Goal: Information Seeking & Learning: Learn about a topic

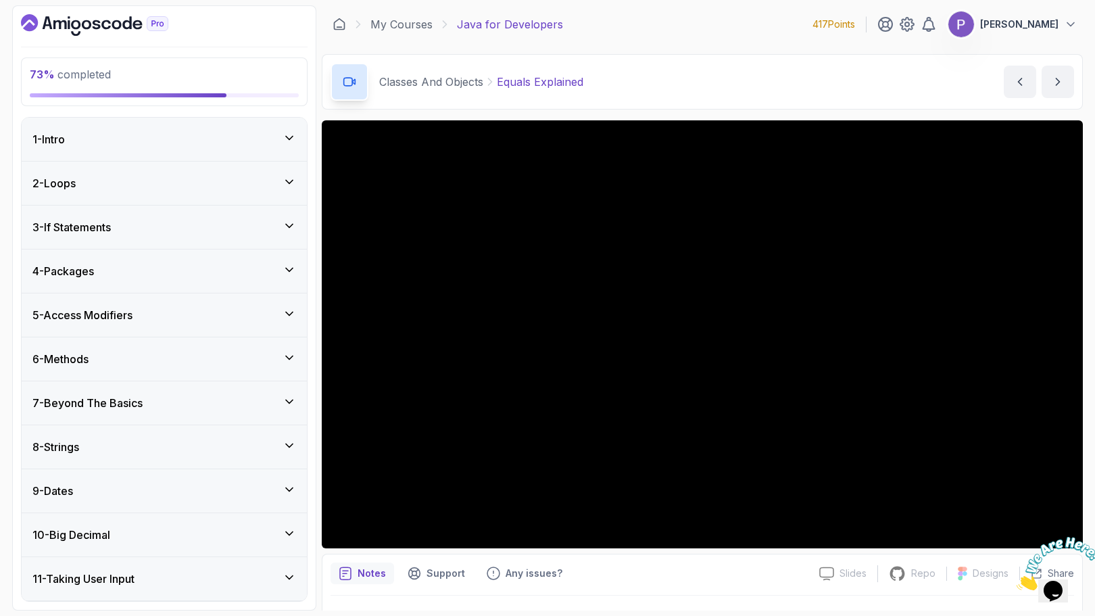
scroll to position [32, 0]
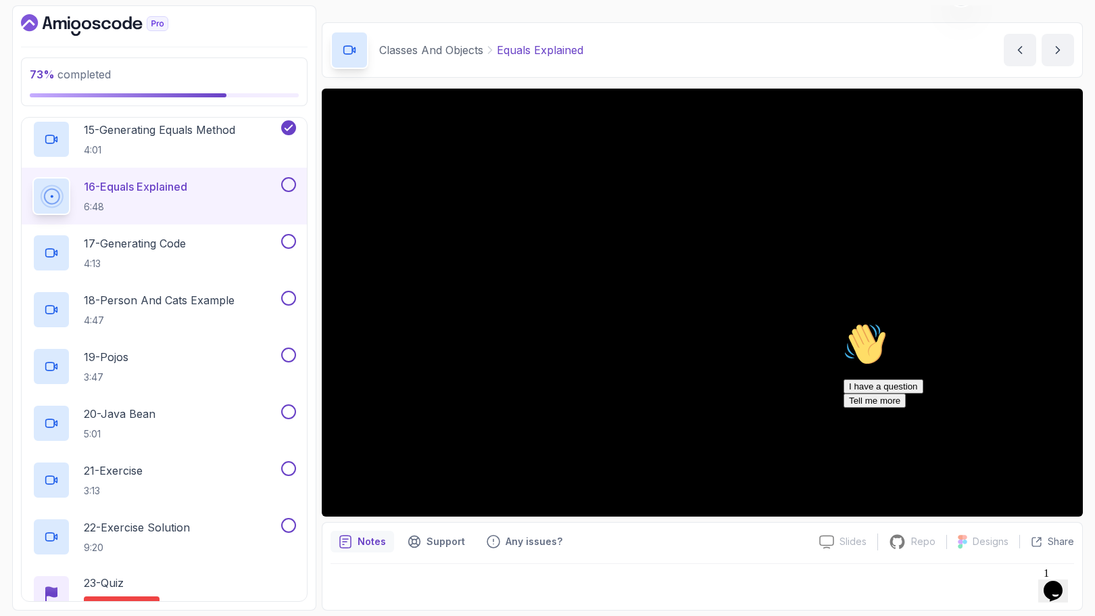
click at [844, 323] on icon "Chat attention grabber" at bounding box center [844, 323] width 0 height 0
click at [1017, 581] on icon "Close" at bounding box center [1017, 586] width 0 height 11
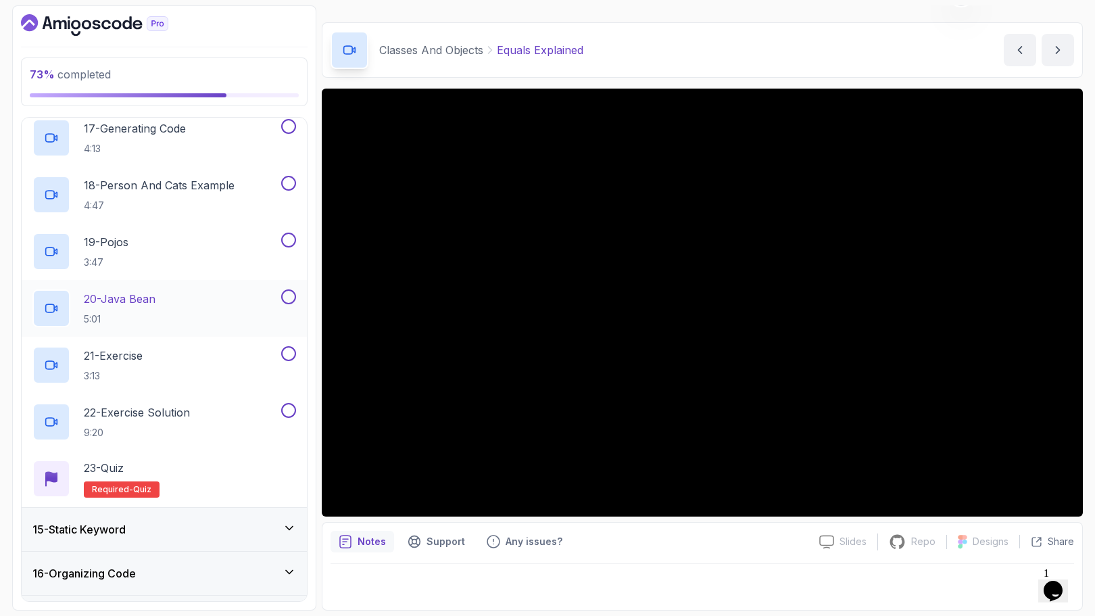
scroll to position [1657, 0]
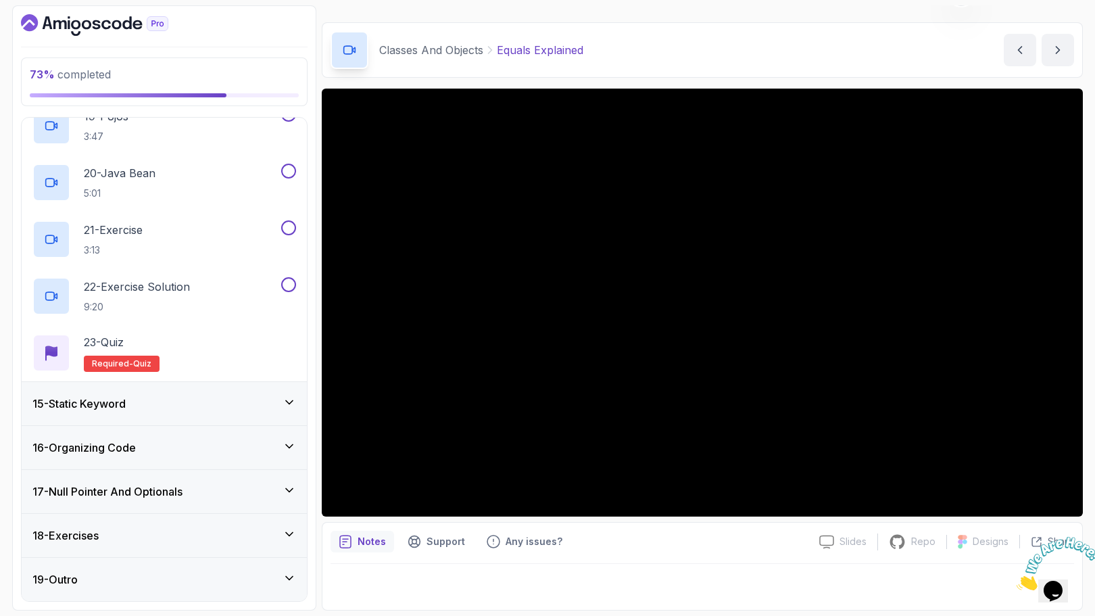
click at [287, 401] on icon at bounding box center [290, 403] width 14 height 14
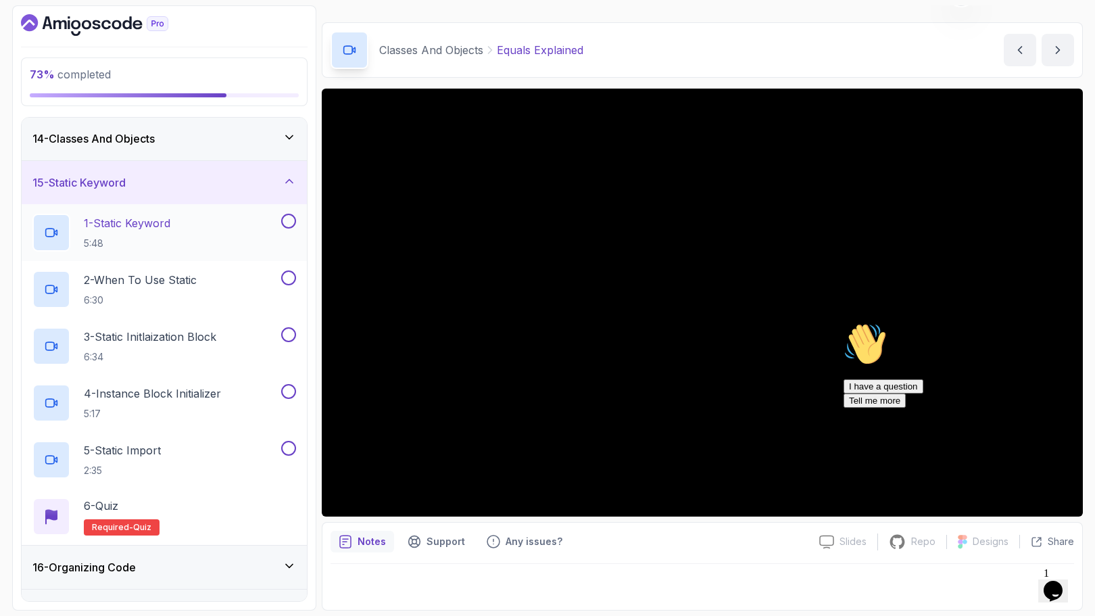
scroll to position [566, 0]
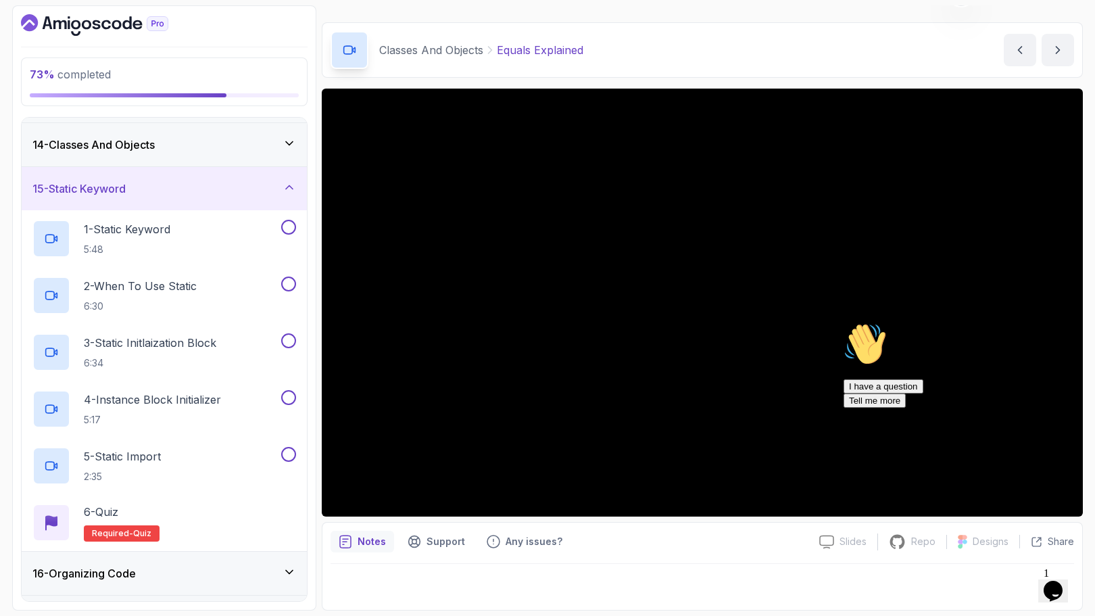
click at [288, 185] on icon at bounding box center [290, 188] width 14 height 14
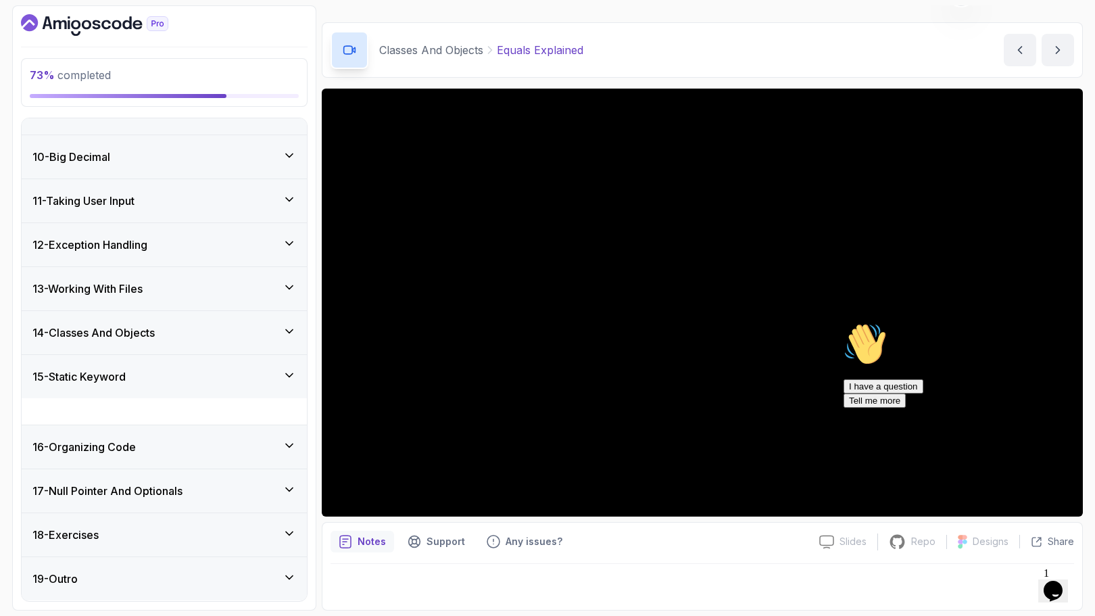
scroll to position [351, 0]
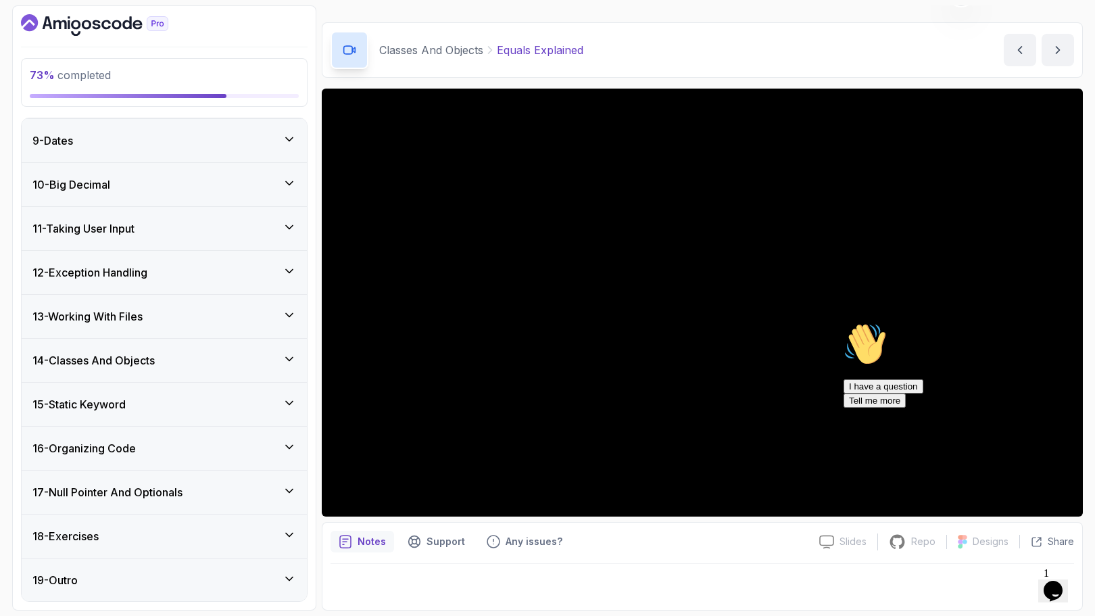
click at [289, 446] on icon at bounding box center [290, 447] width 14 height 14
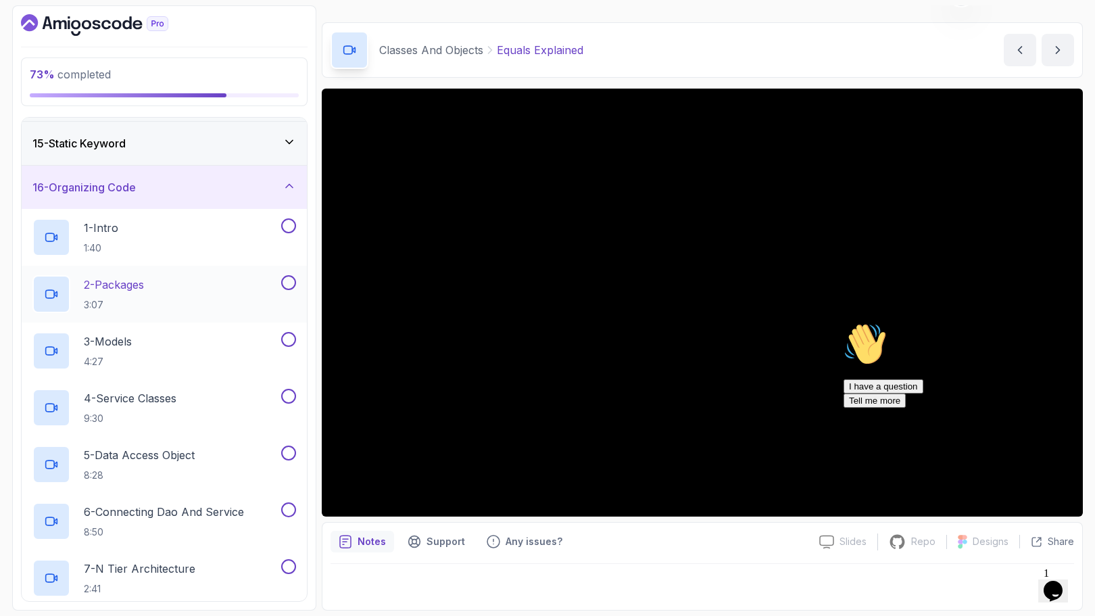
scroll to position [611, 0]
click at [289, 186] on icon at bounding box center [290, 187] width 14 height 14
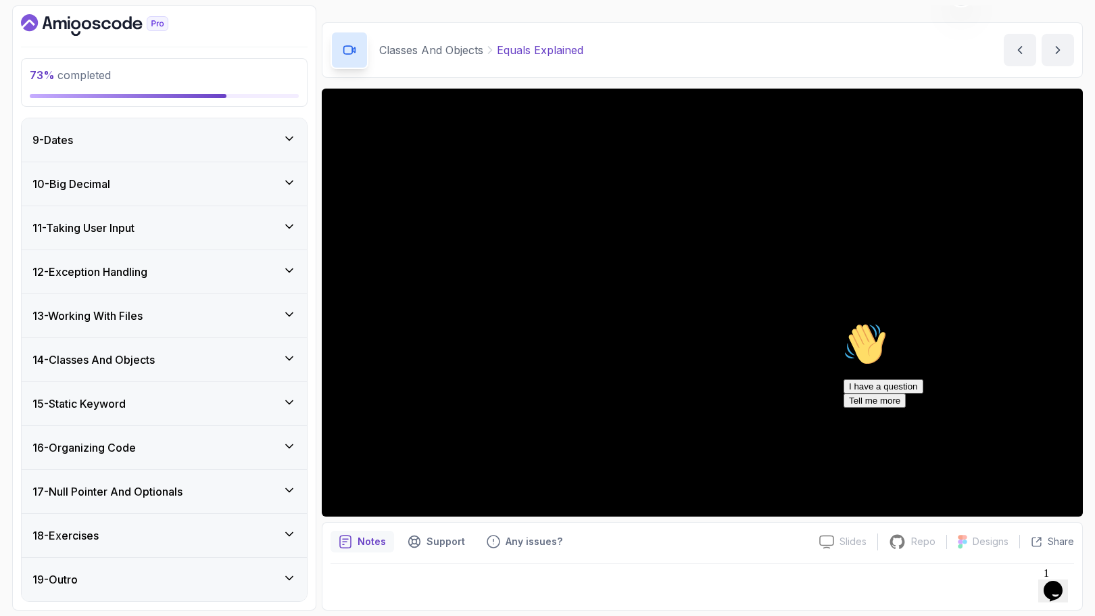
scroll to position [351, 0]
click at [289, 496] on icon at bounding box center [290, 491] width 14 height 14
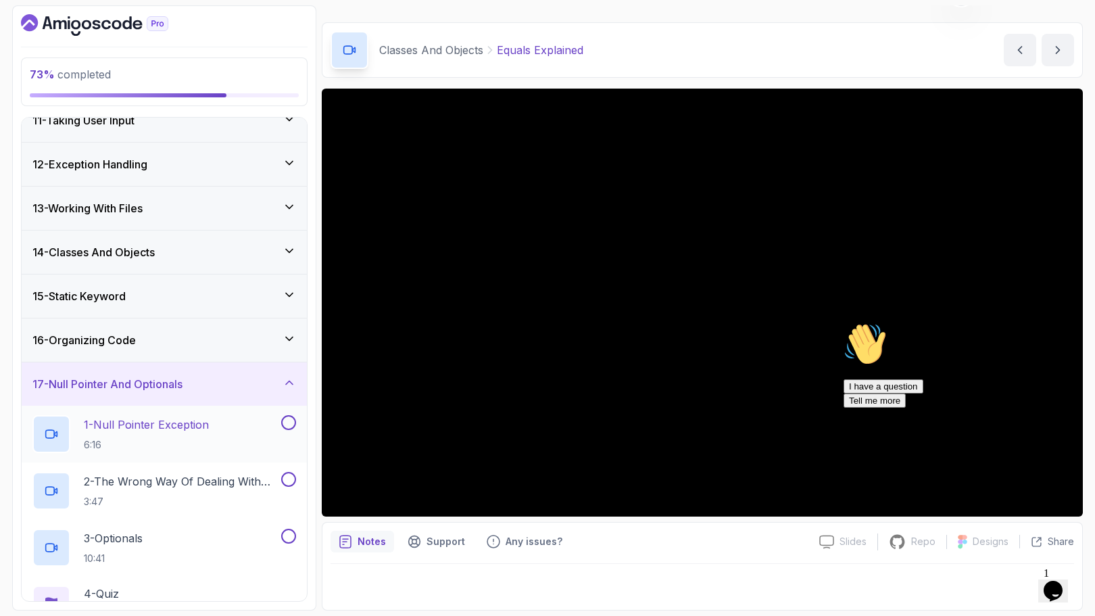
scroll to position [458, 0]
click at [287, 384] on icon at bounding box center [289, 383] width 7 height 3
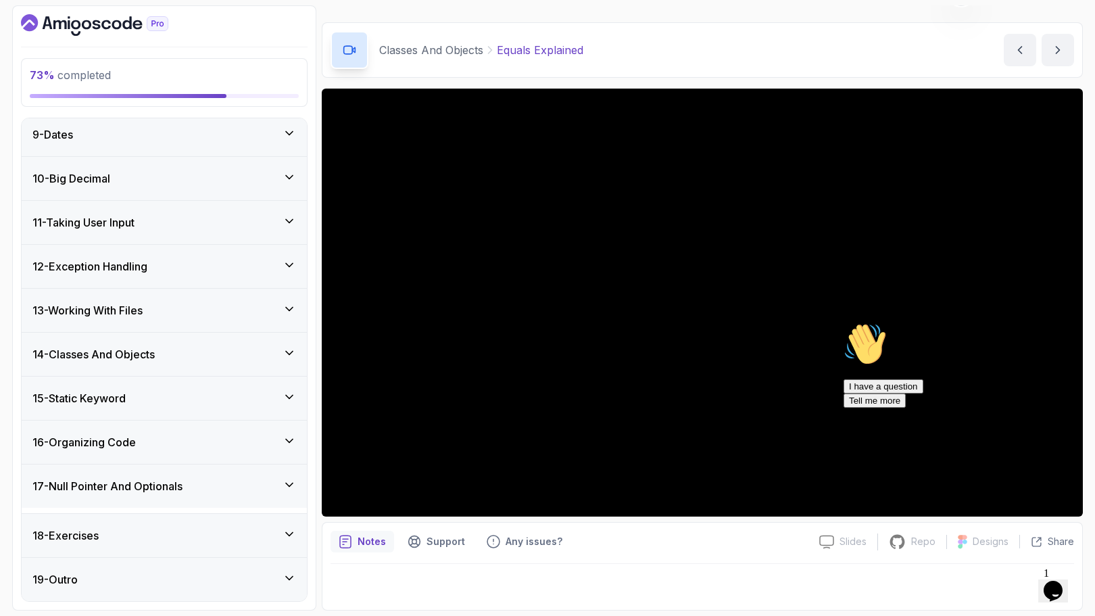
scroll to position [351, 0]
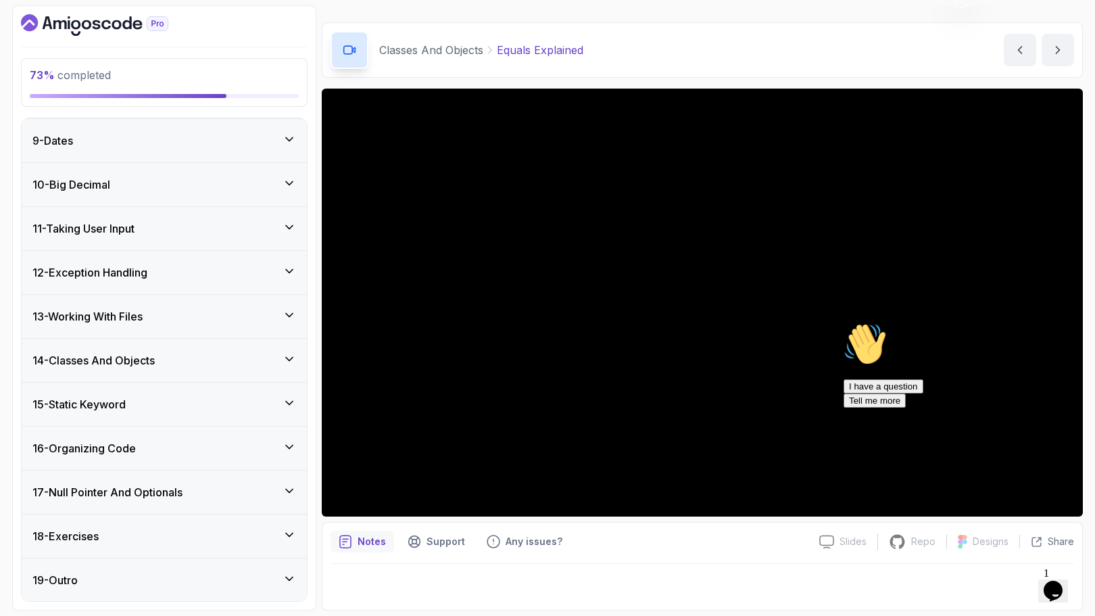
click at [287, 354] on icon at bounding box center [290, 359] width 14 height 14
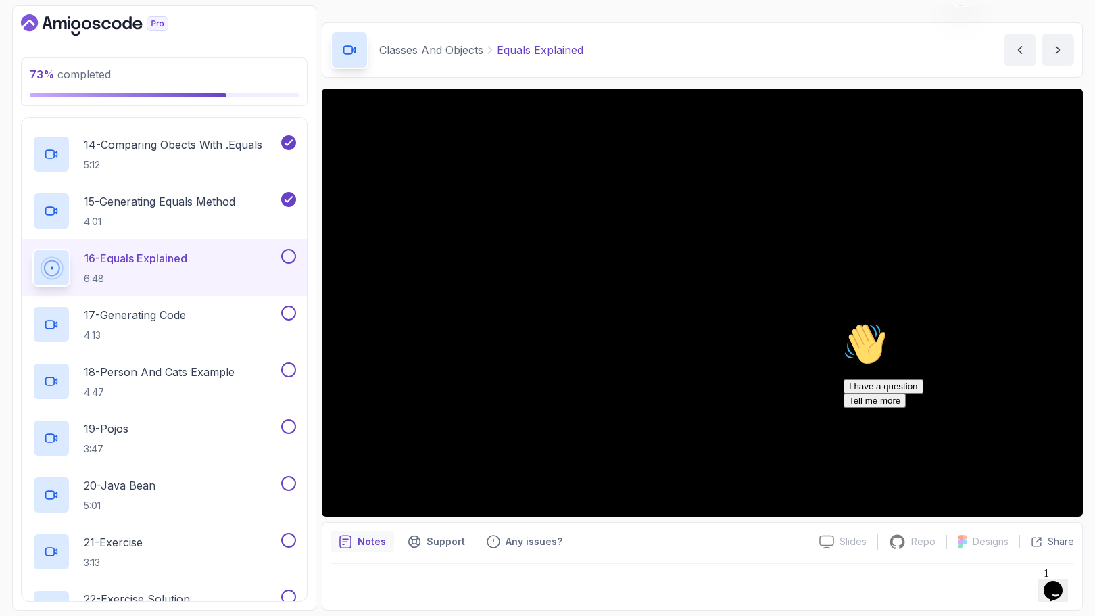
scroll to position [1346, 0]
click at [844, 323] on icon "Chat attention grabber" at bounding box center [844, 323] width 0 height 0
